Goal: Find specific page/section: Find specific page/section

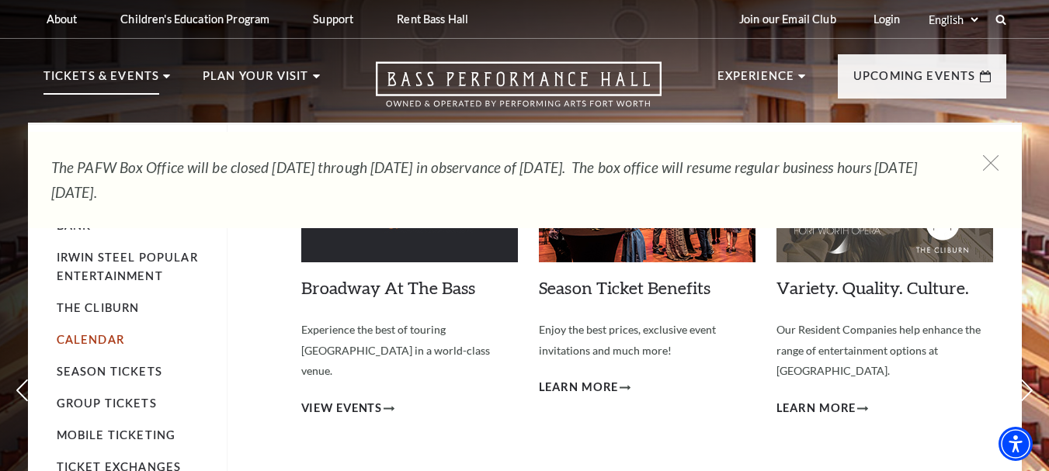
click at [102, 339] on link "Calendar" at bounding box center [91, 339] width 68 height 13
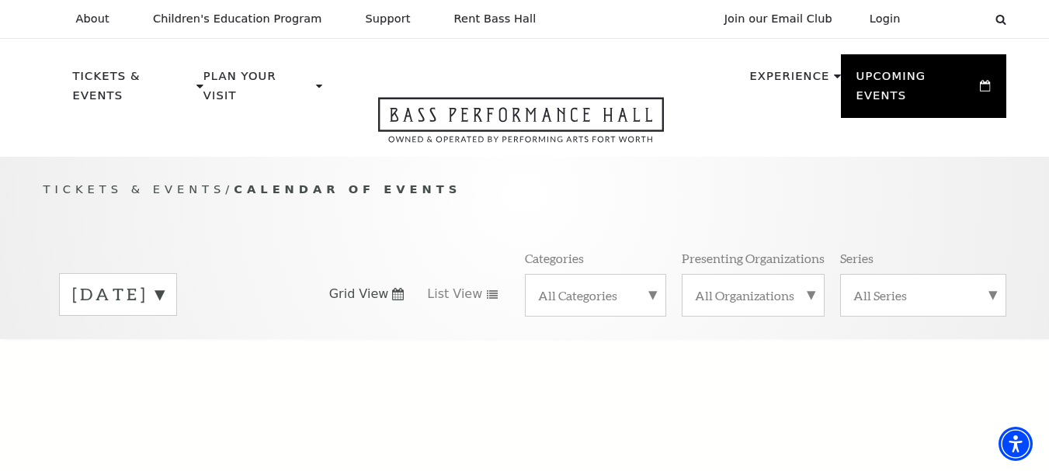
click at [164, 283] on label "[DATE]" at bounding box center [118, 295] width 92 height 24
click at [164, 310] on label "[DATE]" at bounding box center [118, 326] width 92 height 33
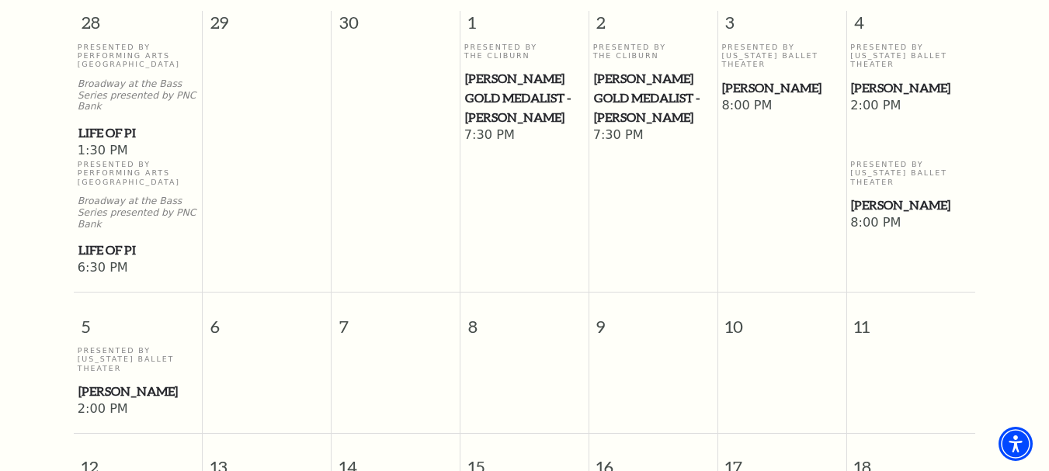
scroll to position [224, 0]
